Goal: Check status: Check status

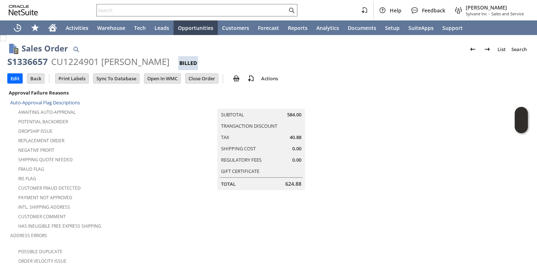
click at [233, 13] on input "text" at bounding box center [192, 10] width 190 height 9
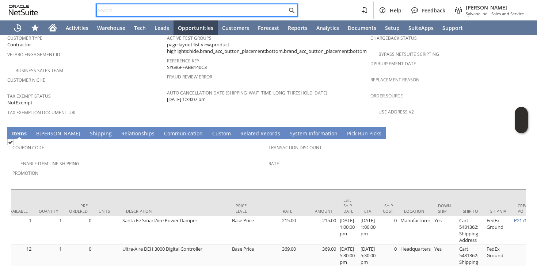
paste input "2317095895"
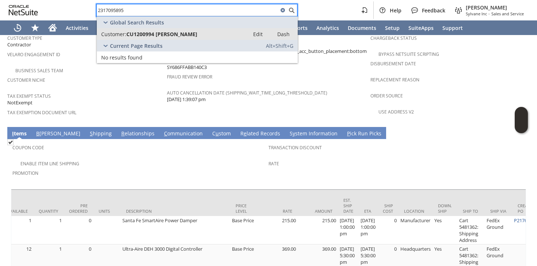
type input "2317095895"
click at [221, 29] on link "Customer: CU1200994 [PERSON_NAME] Edit Dash" at bounding box center [197, 34] width 201 height 12
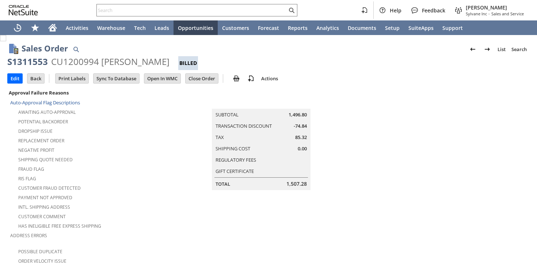
scroll to position [525, 0]
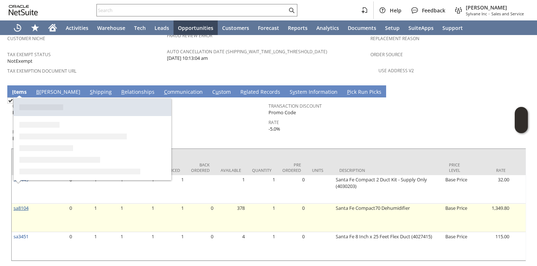
click at [23, 205] on link "sa8104" at bounding box center [21, 208] width 15 height 7
